Goal: Task Accomplishment & Management: Manage account settings

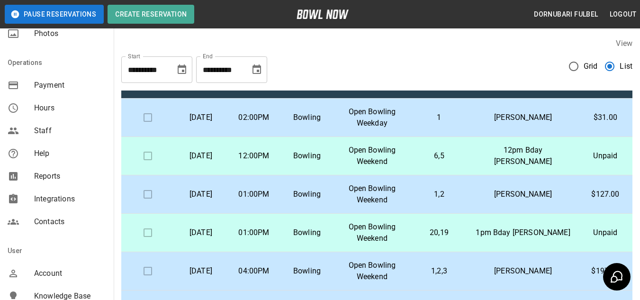
scroll to position [235, 0]
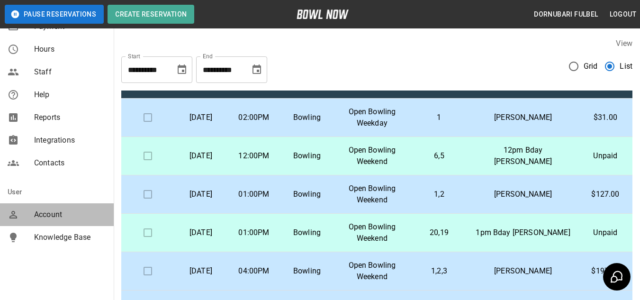
click at [58, 219] on span "Account" at bounding box center [70, 214] width 72 height 11
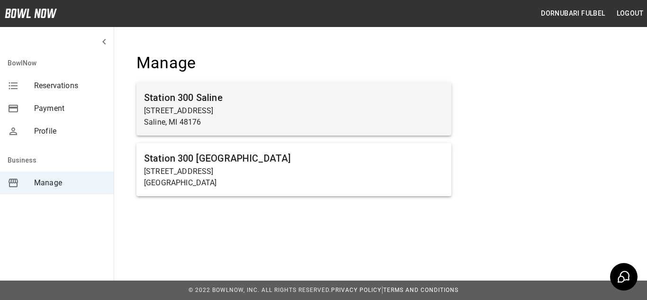
click at [291, 112] on p "[STREET_ADDRESS]" at bounding box center [294, 110] width 300 height 11
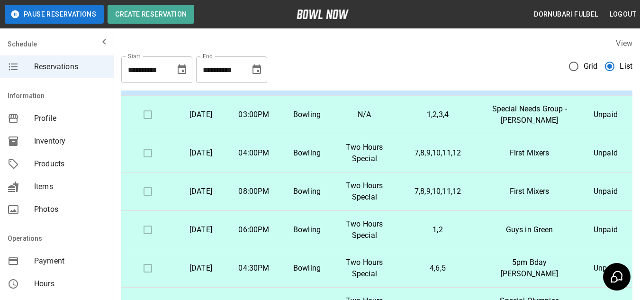
scroll to position [225, 0]
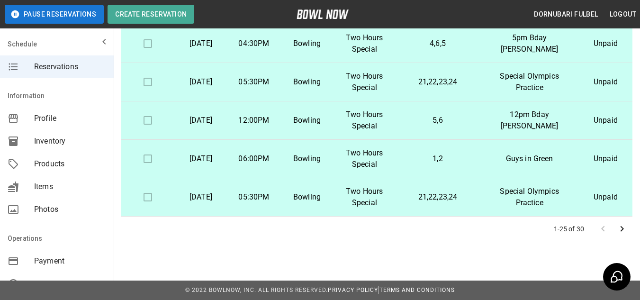
click at [616, 230] on button "Go to next page" at bounding box center [622, 228] width 19 height 19
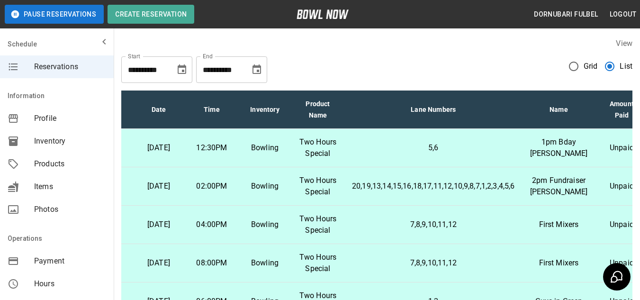
scroll to position [2, 0]
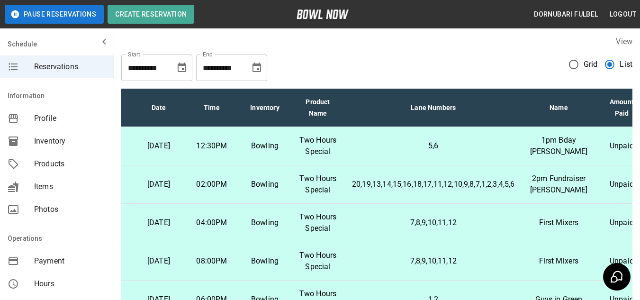
click at [589, 64] on span "Grid" at bounding box center [591, 64] width 14 height 11
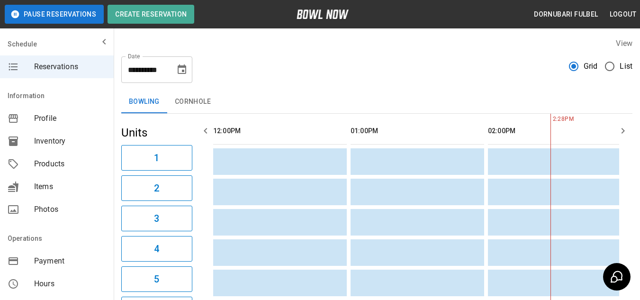
scroll to position [0, 275]
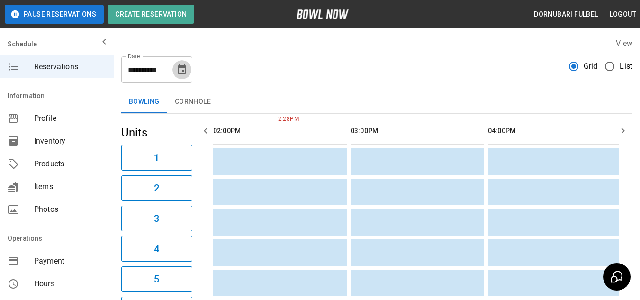
click at [183, 73] on icon "Choose date, selected date is Sep 2, 2025" at bounding box center [182, 68] width 9 height 9
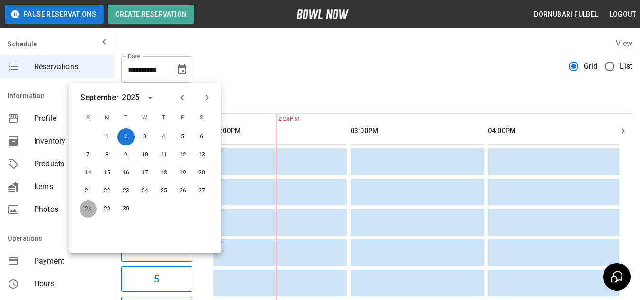
click at [91, 205] on button "28" at bounding box center [88, 208] width 17 height 17
type input "**********"
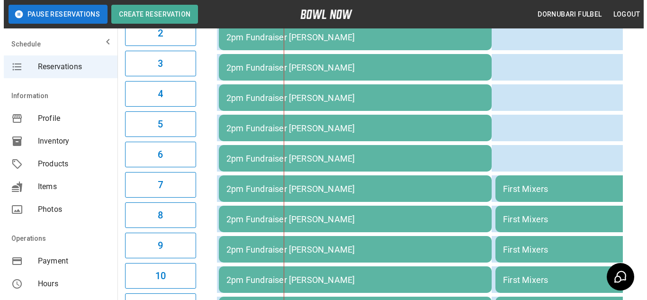
scroll to position [245, 0]
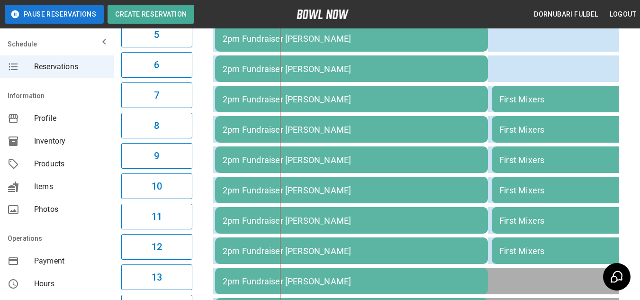
click at [375, 203] on td "2pm Fundraiser [PERSON_NAME]" at bounding box center [351, 190] width 273 height 27
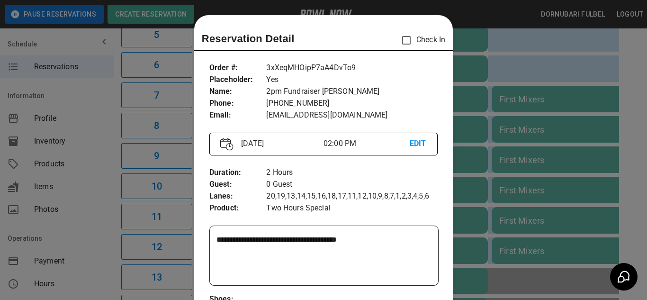
scroll to position [15, 0]
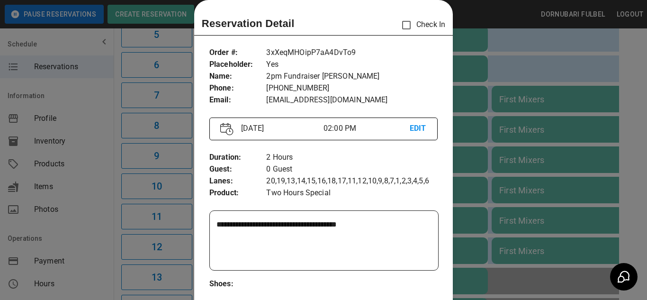
click at [378, 222] on textarea "**********" at bounding box center [323, 241] width 212 height 44
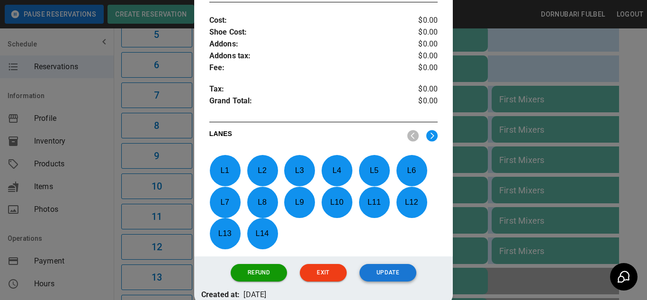
scroll to position [353, 0]
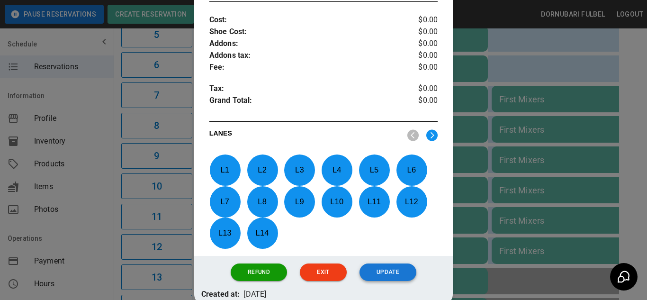
type textarea "**********"
click at [384, 275] on button "Update" at bounding box center [388, 272] width 57 height 18
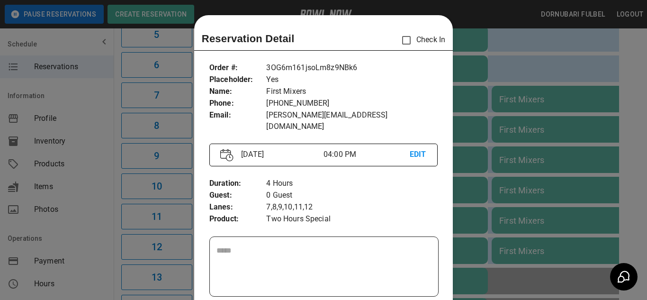
click at [539, 122] on div at bounding box center [323, 150] width 647 height 300
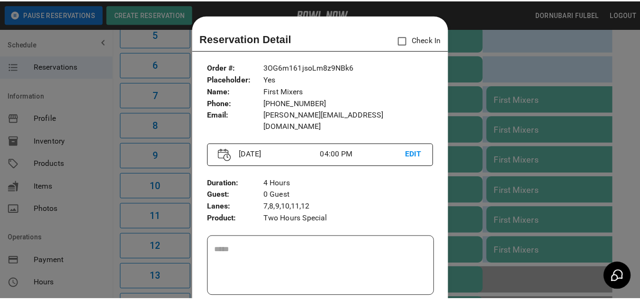
scroll to position [15, 0]
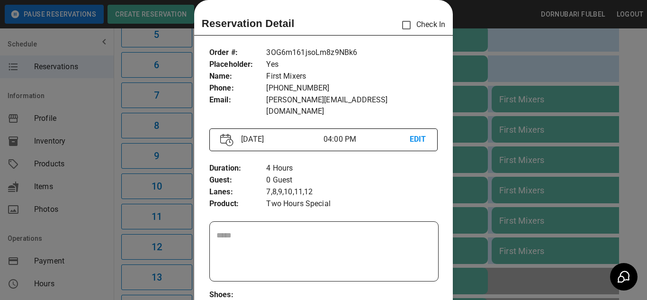
click at [517, 78] on div at bounding box center [323, 150] width 647 height 300
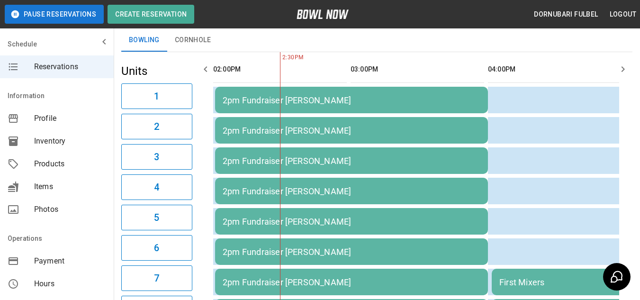
scroll to position [61, 0]
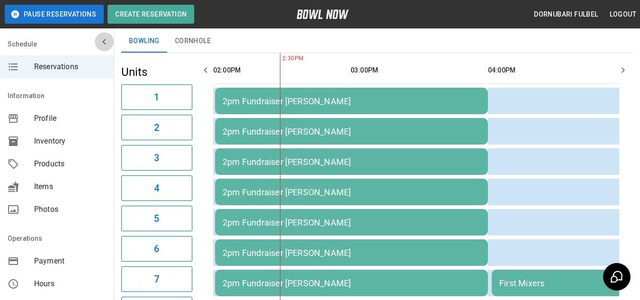
click at [99, 39] on icon "mailbox folders" at bounding box center [104, 41] width 11 height 11
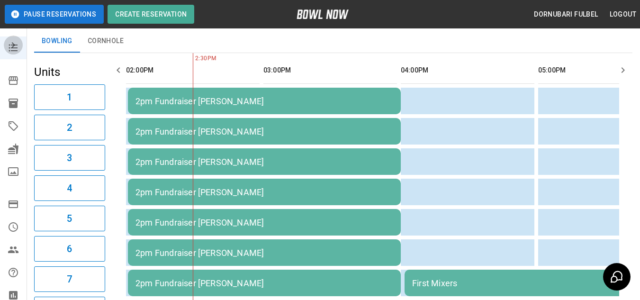
click at [14, 47] on icon "mailbox folders" at bounding box center [13, 44] width 11 height 11
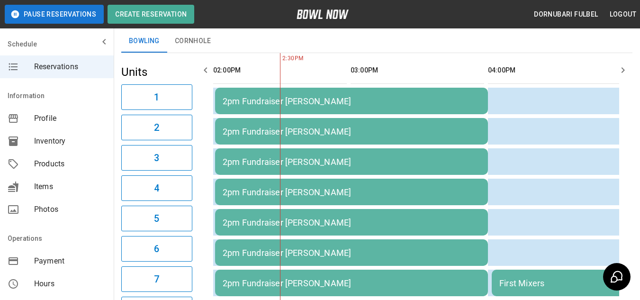
scroll to position [0, 0]
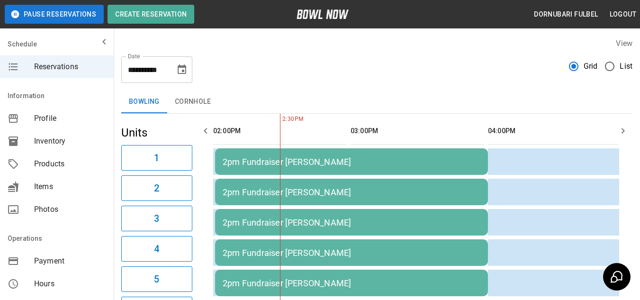
click at [187, 74] on icon "Choose date, selected date is Sep 28, 2025" at bounding box center [181, 69] width 11 height 11
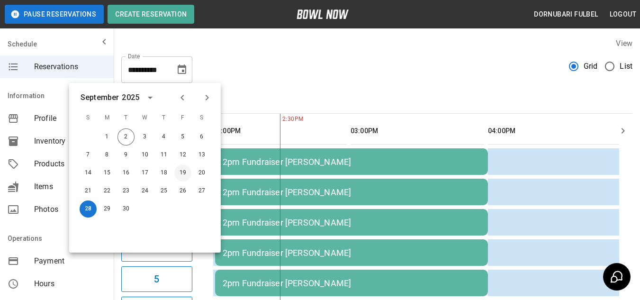
click at [184, 170] on button "19" at bounding box center [182, 172] width 17 height 17
type input "**********"
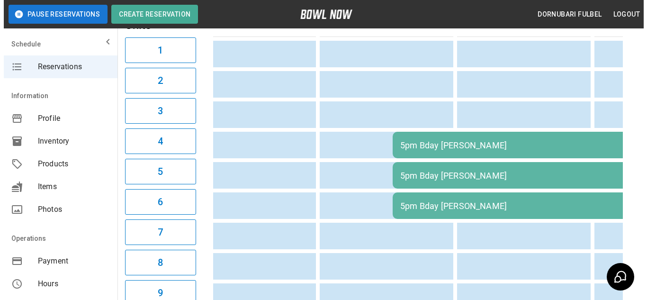
scroll to position [109, 0]
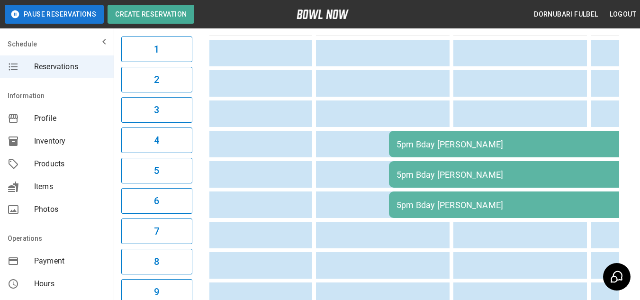
click at [466, 178] on div "5pm Bday [PERSON_NAME]" at bounding box center [595, 175] width 396 height 10
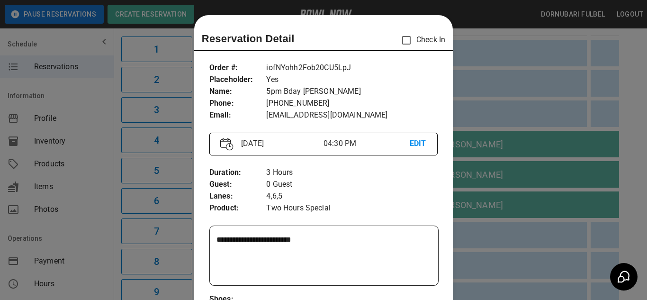
scroll to position [15, 0]
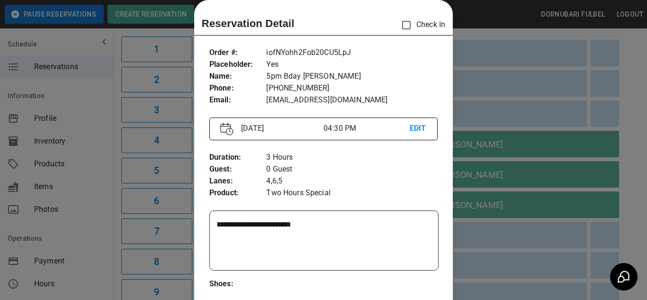
click at [415, 128] on p "EDIT" at bounding box center [418, 129] width 17 height 12
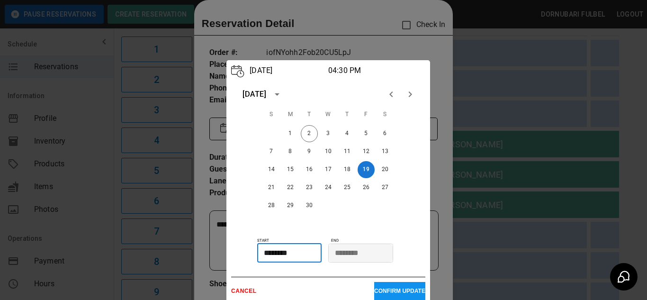
click at [273, 252] on input "********" at bounding box center [286, 253] width 58 height 19
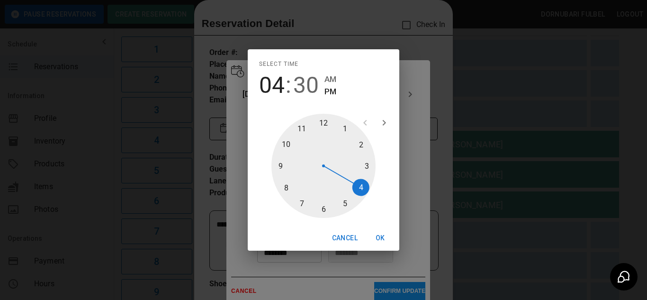
click at [348, 204] on div at bounding box center [324, 166] width 104 height 104
click at [324, 122] on div at bounding box center [324, 166] width 104 height 104
type input "********"
click at [385, 238] on button "OK" at bounding box center [380, 238] width 30 height 18
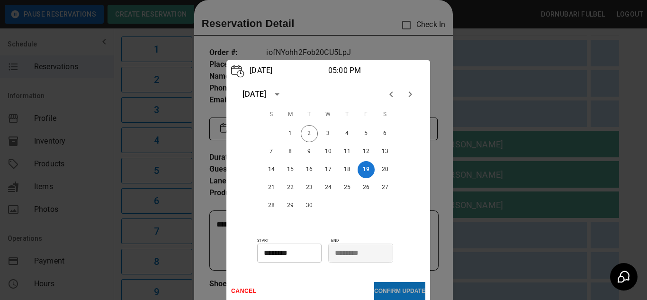
click at [411, 285] on button "CONFIRM UPDATE" at bounding box center [399, 291] width 51 height 18
click at [386, 284] on button "CONFIRM UPDATE" at bounding box center [399, 291] width 51 height 18
click at [458, 174] on div at bounding box center [323, 150] width 647 height 300
click at [254, 292] on p "CANCEL" at bounding box center [302, 291] width 143 height 7
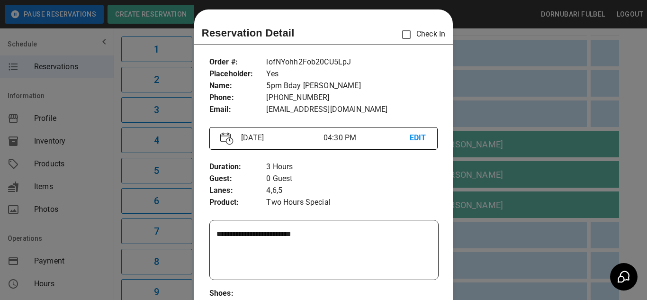
scroll to position [0, 0]
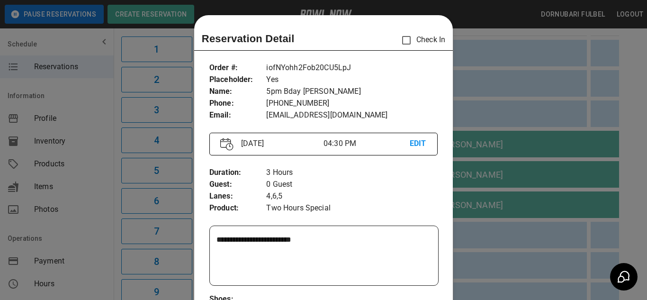
click at [416, 142] on p "EDIT" at bounding box center [418, 144] width 17 height 12
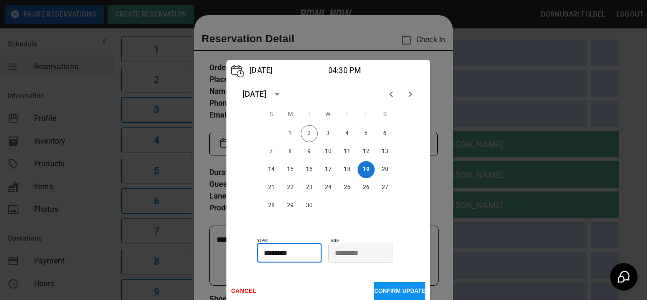
click at [273, 254] on input "********" at bounding box center [286, 253] width 58 height 19
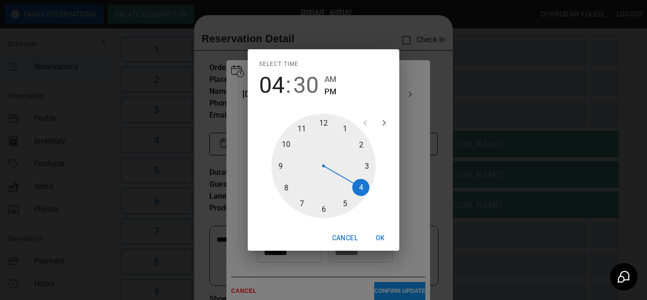
click at [422, 265] on div "Select time 04 : 30 AM PM 1 2 3 4 5 6 7 8 9 10 11 12 Cancel OK" at bounding box center [323, 150] width 647 height 300
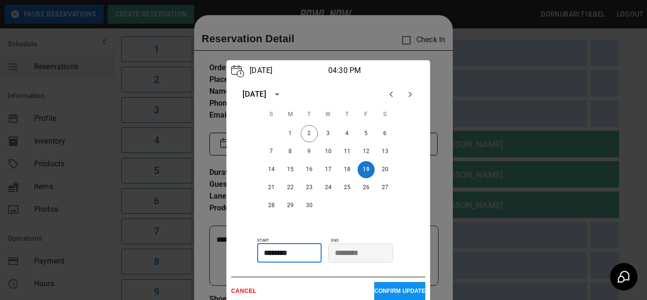
click at [540, 212] on div at bounding box center [323, 150] width 647 height 300
click at [458, 83] on div at bounding box center [323, 150] width 647 height 300
click at [237, 293] on p "CANCEL" at bounding box center [302, 291] width 143 height 7
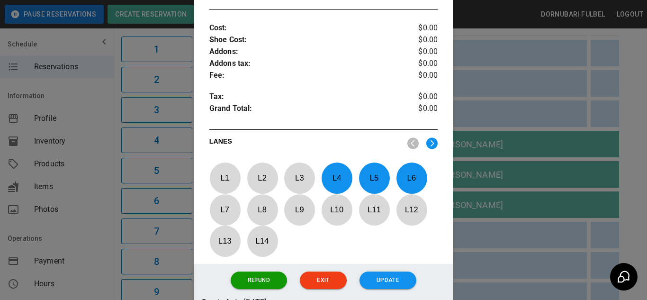
scroll to position [408, 0]
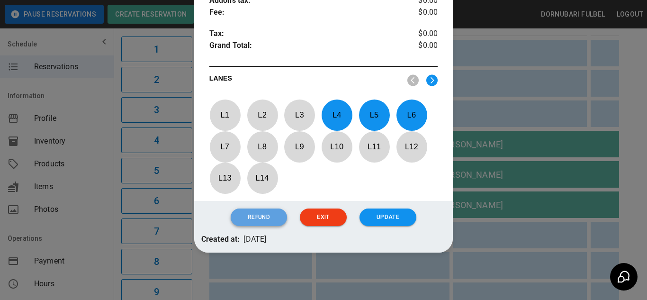
click at [263, 212] on button "Refund" at bounding box center [259, 218] width 56 height 18
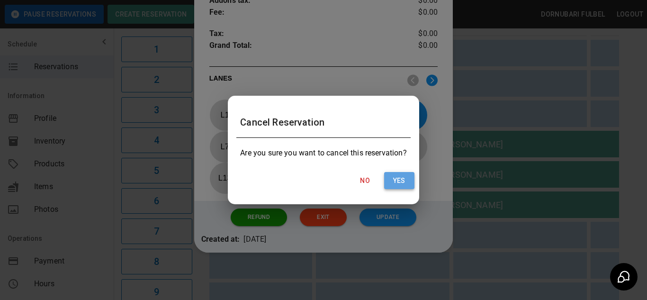
click at [393, 179] on button "Yes" at bounding box center [399, 181] width 30 height 18
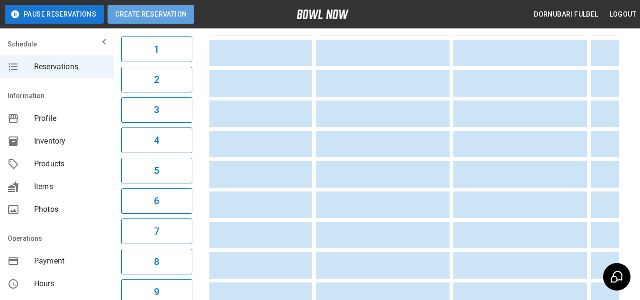
click at [157, 10] on button "Create Reservation" at bounding box center [151, 14] width 87 height 19
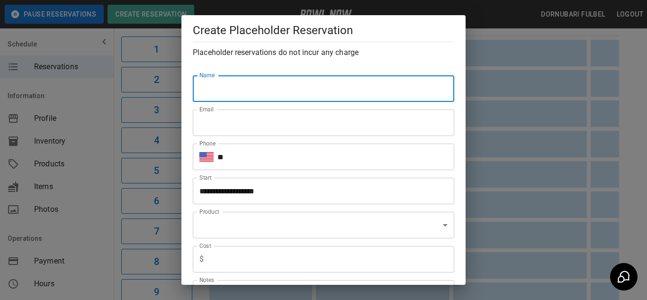
click at [233, 83] on input "Name" at bounding box center [324, 88] width 262 height 27
type input "**********"
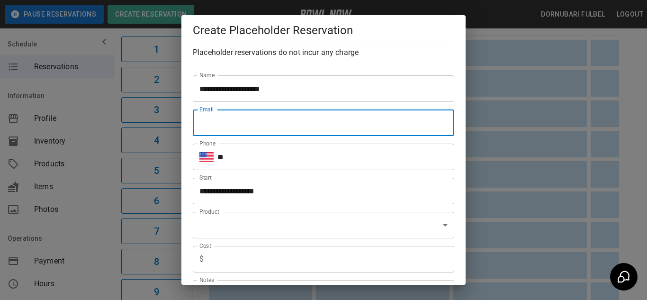
click at [238, 128] on input "Email" at bounding box center [324, 122] width 262 height 27
type input "**********"
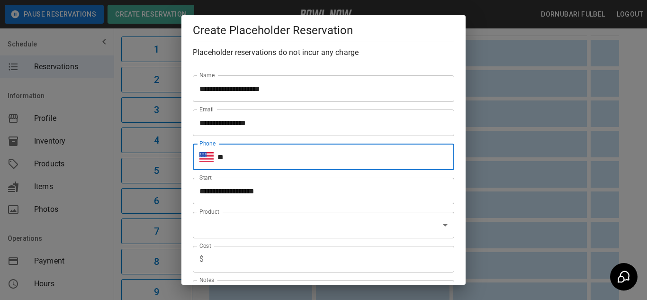
click at [258, 158] on input "**" at bounding box center [336, 157] width 237 height 27
type input "**********"
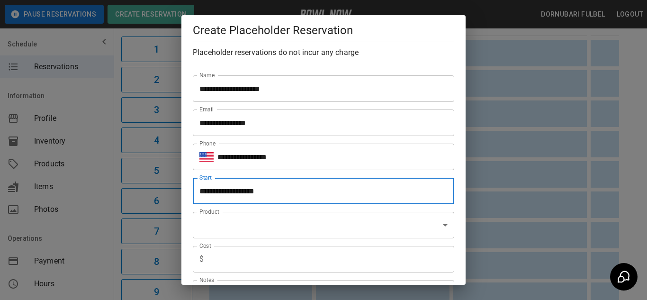
click at [292, 192] on input "**********" at bounding box center [320, 191] width 255 height 27
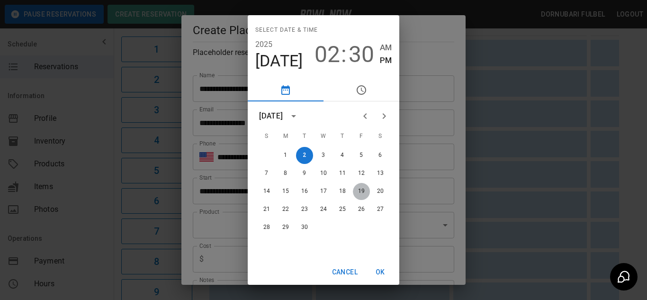
click at [362, 187] on button "19" at bounding box center [361, 191] width 17 height 17
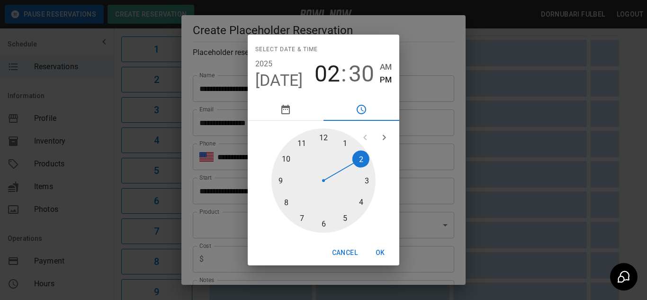
click at [343, 213] on div at bounding box center [324, 180] width 104 height 104
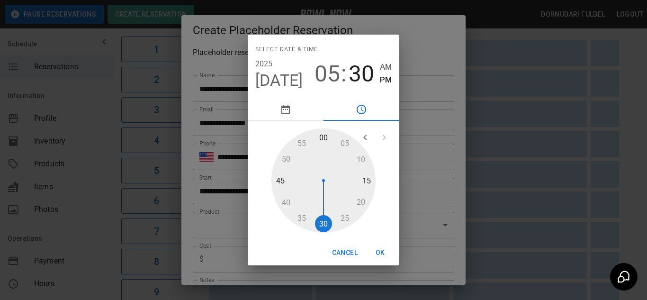
click at [327, 131] on div at bounding box center [324, 180] width 104 height 104
type input "**********"
click at [382, 254] on button "OK" at bounding box center [380, 253] width 30 height 18
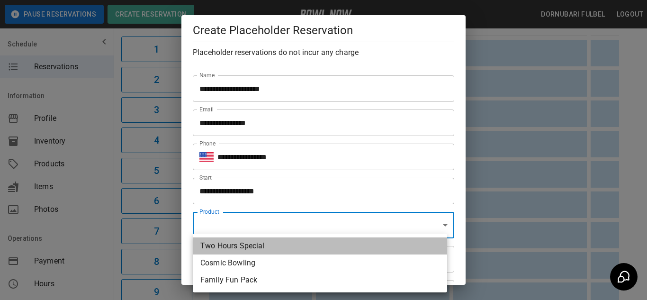
click at [274, 243] on li "Two Hours Special" at bounding box center [320, 245] width 254 height 17
type input "**********"
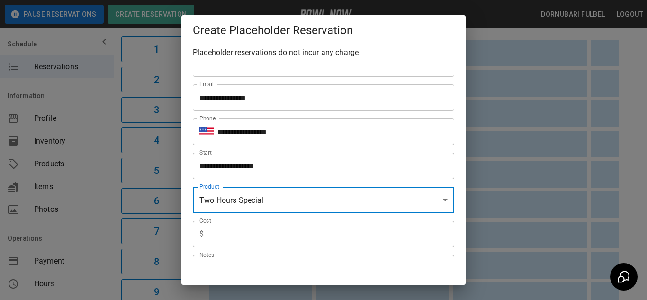
scroll to position [26, 0]
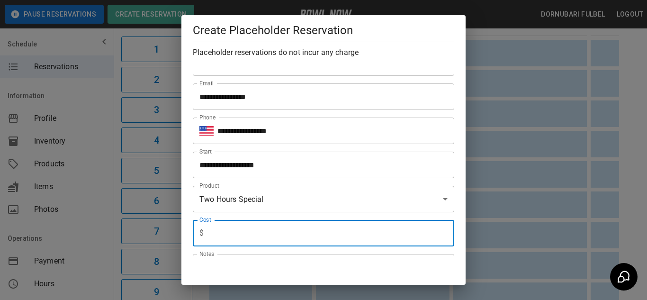
click at [300, 237] on input "text" at bounding box center [331, 233] width 247 height 27
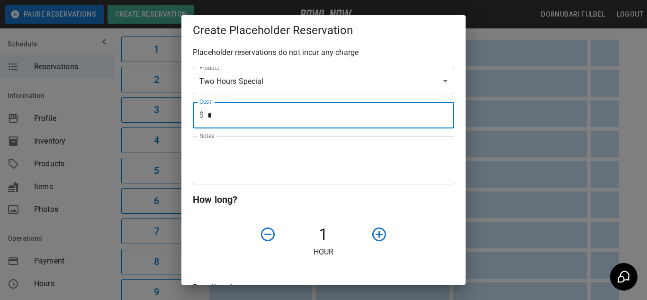
scroll to position [145, 0]
type input "*"
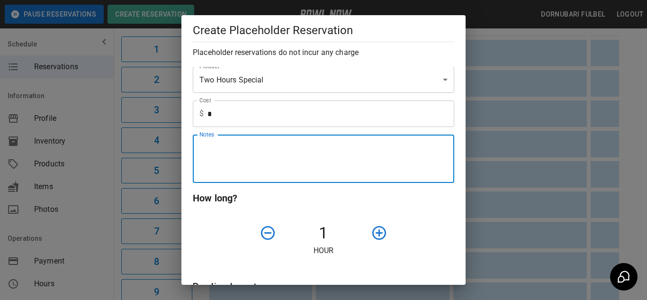
click at [282, 154] on textarea "Notes" at bounding box center [324, 159] width 248 height 33
type textarea "**********"
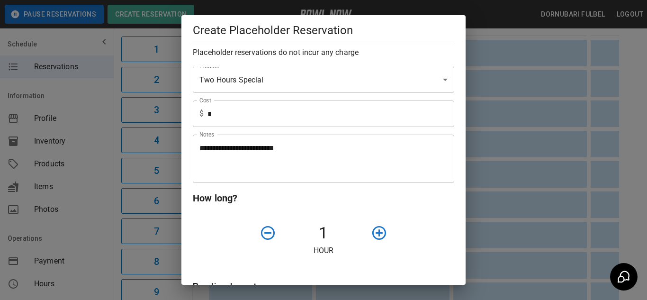
click at [376, 250] on p "Hour" at bounding box center [324, 250] width 262 height 11
click at [374, 236] on icon "button" at bounding box center [379, 233] width 17 height 17
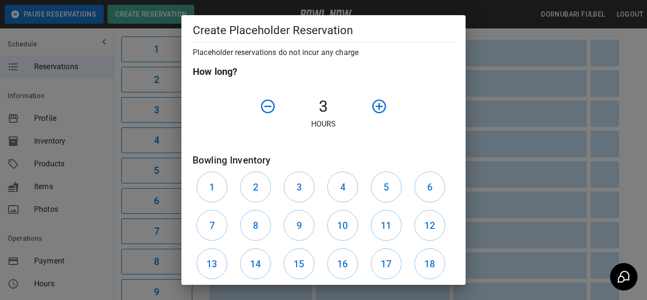
scroll to position [272, 0]
click at [338, 235] on button "10" at bounding box center [342, 224] width 31 height 31
click at [385, 230] on h6 "11" at bounding box center [386, 225] width 10 height 15
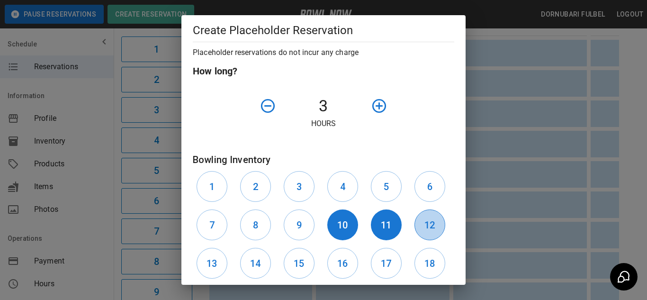
click at [425, 230] on h6 "12" at bounding box center [430, 225] width 10 height 15
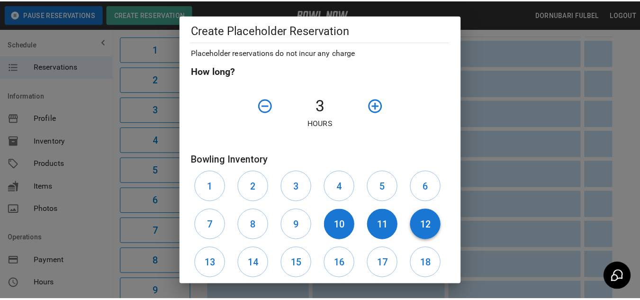
scroll to position [364, 0]
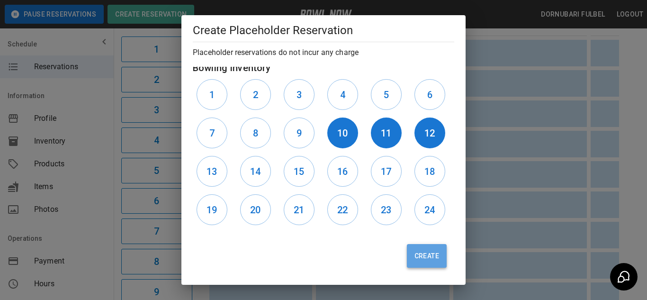
click at [425, 250] on button "Create" at bounding box center [427, 256] width 40 height 24
click at [425, 250] on div "Create" at bounding box center [319, 252] width 269 height 46
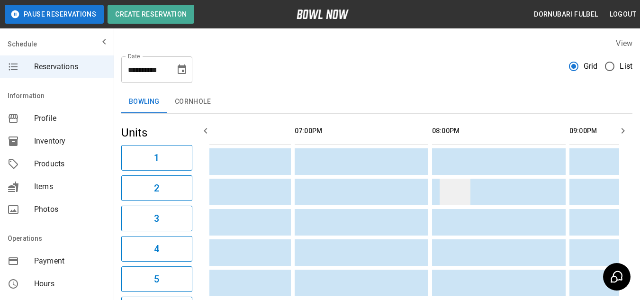
scroll to position [0, 845]
